Goal: Navigation & Orientation: Go to known website

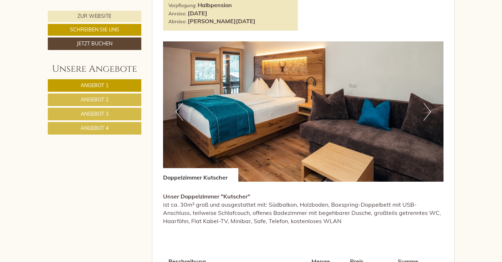
scroll to position [392, 0]
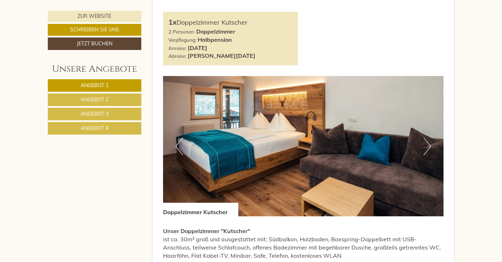
click at [430, 144] on button "Next" at bounding box center [427, 146] width 7 height 18
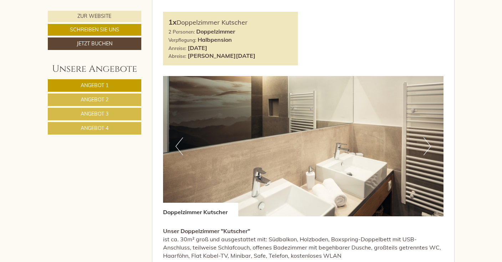
click at [430, 144] on button "Next" at bounding box center [427, 146] width 7 height 18
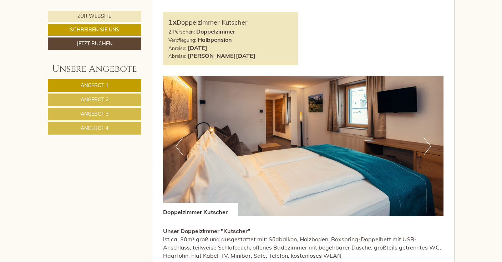
click at [430, 144] on button "Next" at bounding box center [427, 146] width 7 height 18
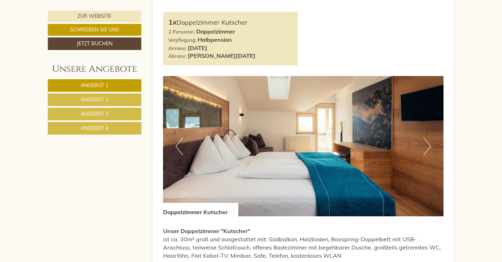
click at [430, 144] on button "Next" at bounding box center [427, 146] width 7 height 18
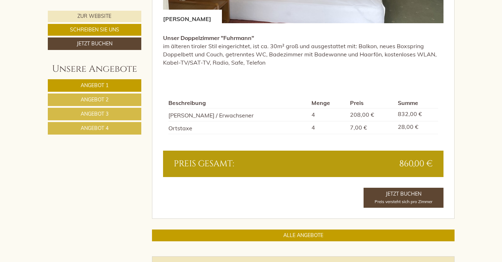
scroll to position [1517, 0]
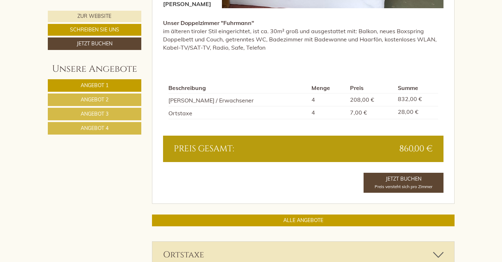
click at [120, 98] on link "Angebot 2" at bounding box center [95, 100] width 94 height 12
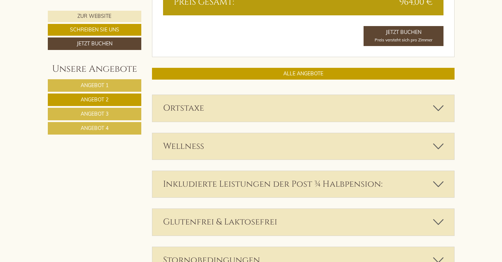
scroll to position [749, 0]
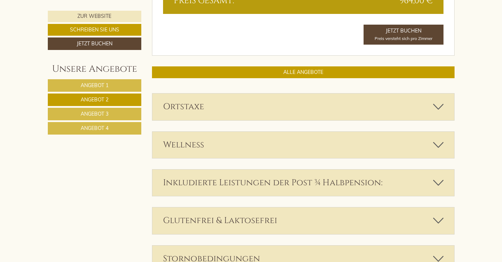
click at [101, 111] on span "Angebot 3" at bounding box center [95, 114] width 28 height 6
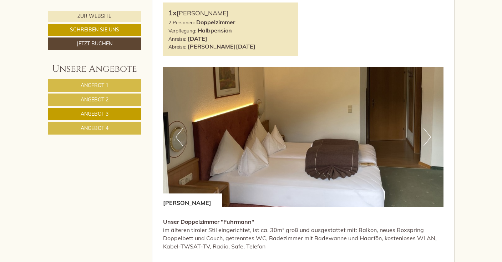
scroll to position [402, 0]
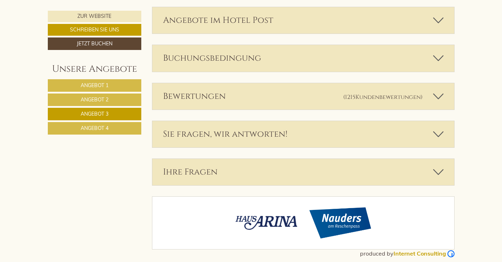
drag, startPoint x: 85, startPoint y: 126, endPoint x: 106, endPoint y: 126, distance: 21.1
click at [85, 126] on span "Angebot 4" at bounding box center [95, 128] width 28 height 6
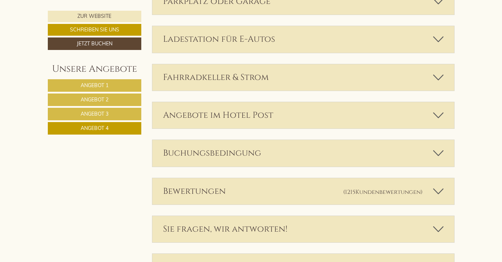
scroll to position [1092, 0]
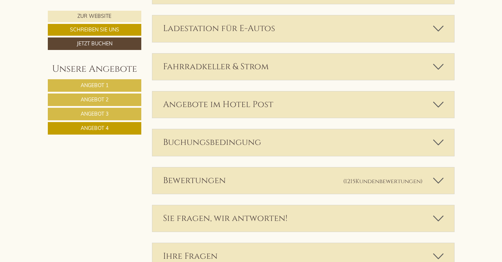
click at [302, 25] on div "Ladestation für E-Autos" at bounding box center [303, 28] width 302 height 26
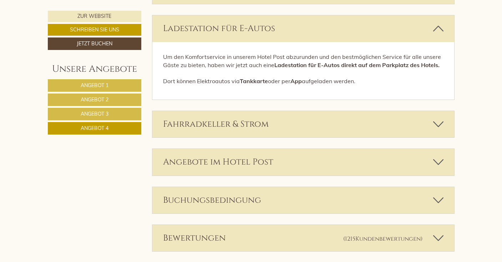
click at [316, 24] on div "Ladestation für E-Autos" at bounding box center [303, 28] width 302 height 26
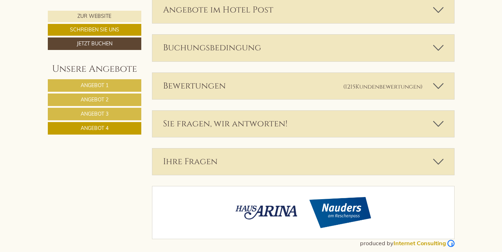
scroll to position [1187, 0]
click at [301, 120] on div "Sie fragen, wir antworten!" at bounding box center [303, 124] width 302 height 26
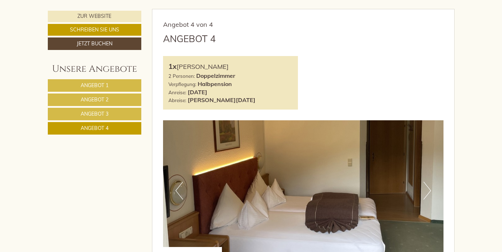
scroll to position [365, 0]
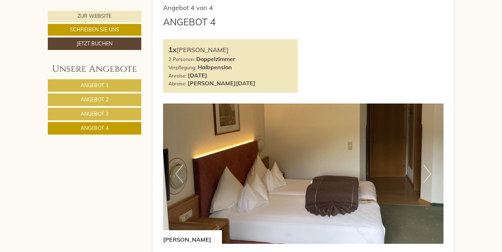
click at [86, 85] on span "Angebot 1" at bounding box center [95, 85] width 28 height 6
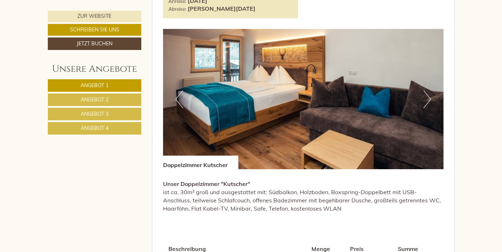
scroll to position [425, 0]
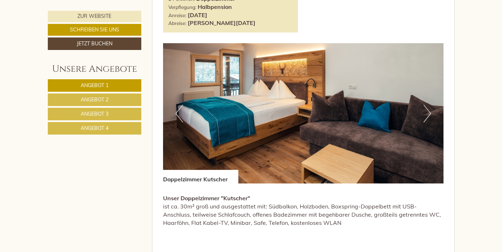
click at [94, 27] on link "Schreiben Sie uns" at bounding box center [95, 30] width 94 height 12
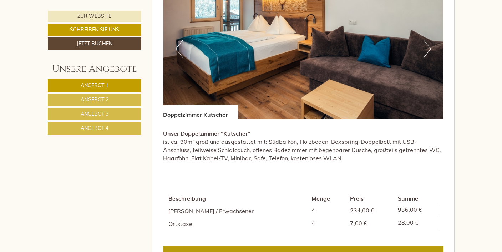
scroll to position [534, 0]
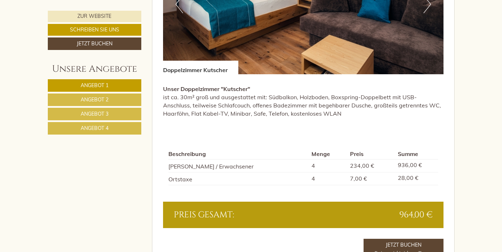
click at [107, 98] on span "Angebot 2" at bounding box center [95, 99] width 28 height 6
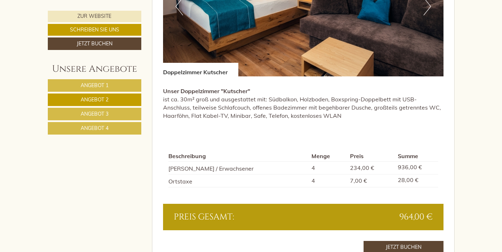
scroll to position [546, 0]
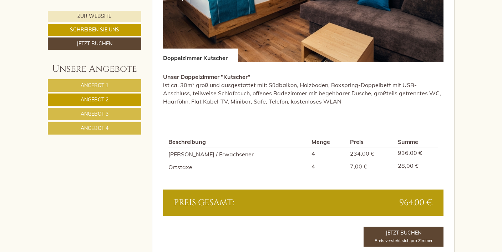
click at [85, 111] on span "Angebot 3" at bounding box center [95, 114] width 28 height 6
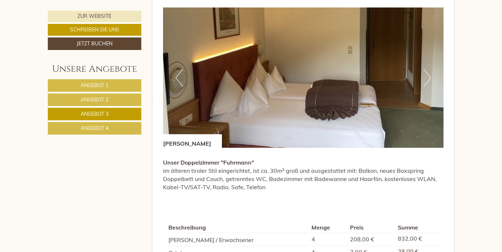
click at [107, 99] on span "Angebot 2" at bounding box center [95, 99] width 28 height 6
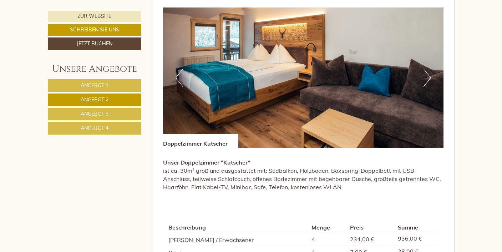
scroll to position [356, 0]
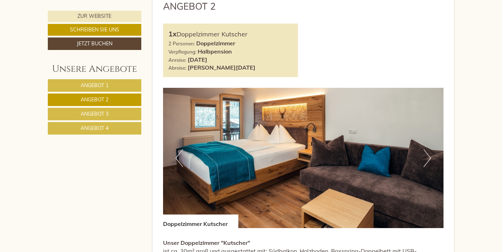
click at [107, 126] on span "Angebot 4" at bounding box center [95, 128] width 28 height 6
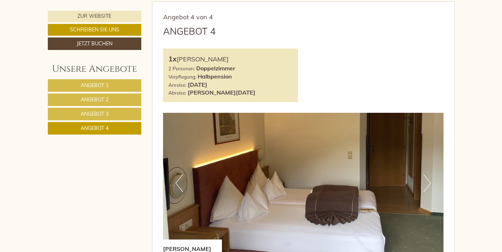
scroll to position [355, 0]
click at [98, 100] on span "Angebot 2" at bounding box center [95, 99] width 28 height 6
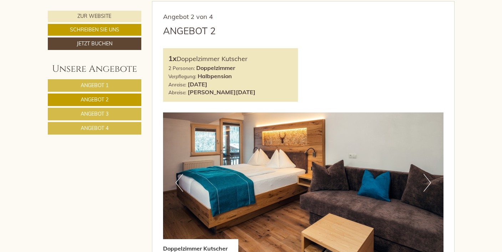
click at [101, 115] on span "Angebot 3" at bounding box center [95, 114] width 28 height 6
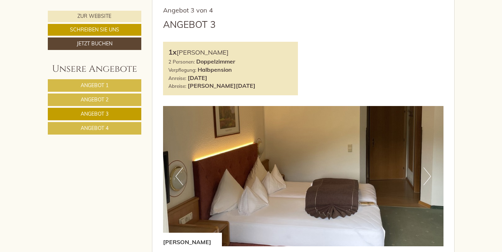
scroll to position [316, 0]
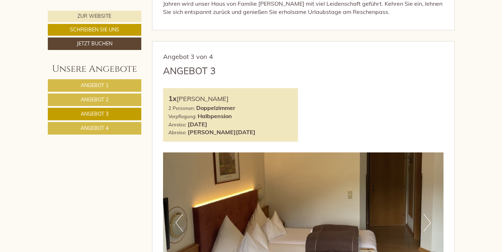
click at [107, 84] on span "Angebot 1" at bounding box center [95, 85] width 28 height 6
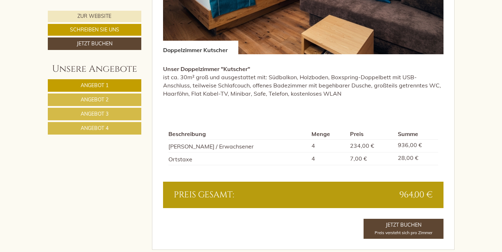
scroll to position [555, 0]
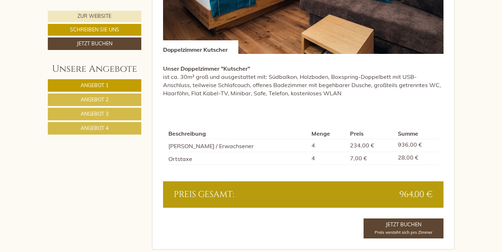
click at [119, 96] on link "Angebot 2" at bounding box center [95, 100] width 94 height 12
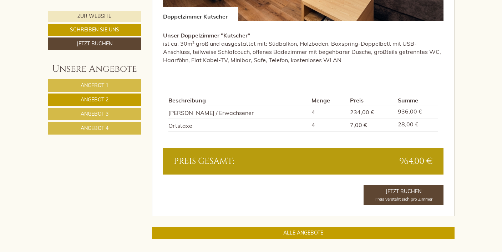
scroll to position [589, 0]
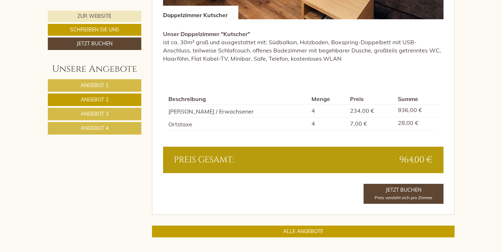
click at [114, 85] on link "Angebot 1" at bounding box center [95, 85] width 94 height 12
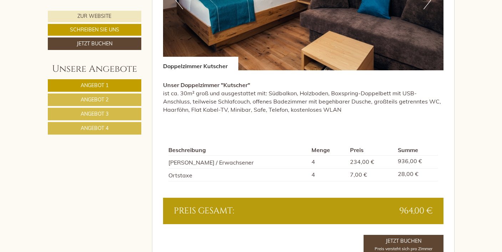
scroll to position [544, 0]
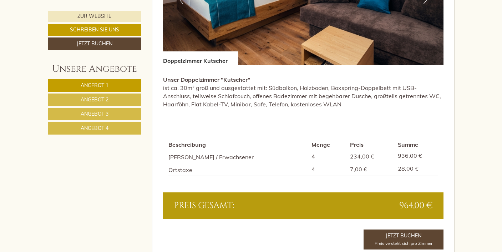
click at [120, 115] on link "Angebot 3" at bounding box center [95, 114] width 94 height 12
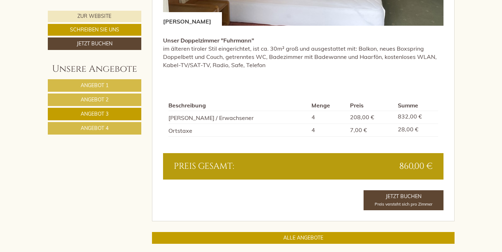
scroll to position [596, 0]
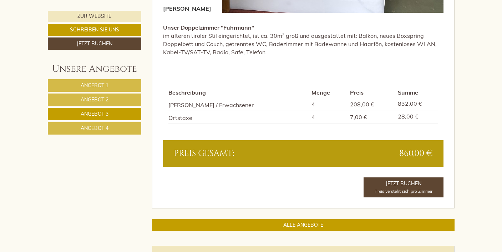
click at [90, 127] on span "Angebot 4" at bounding box center [95, 128] width 28 height 6
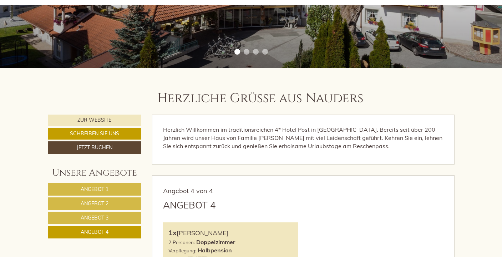
scroll to position [183, 0]
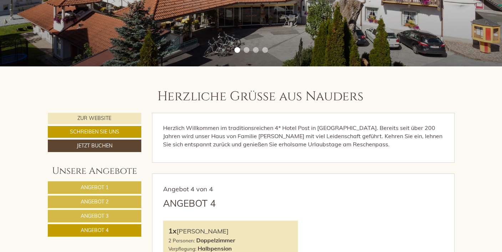
click at [116, 119] on link "Zur Website" at bounding box center [95, 118] width 94 height 11
